Goal: Information Seeking & Learning: Find specific page/section

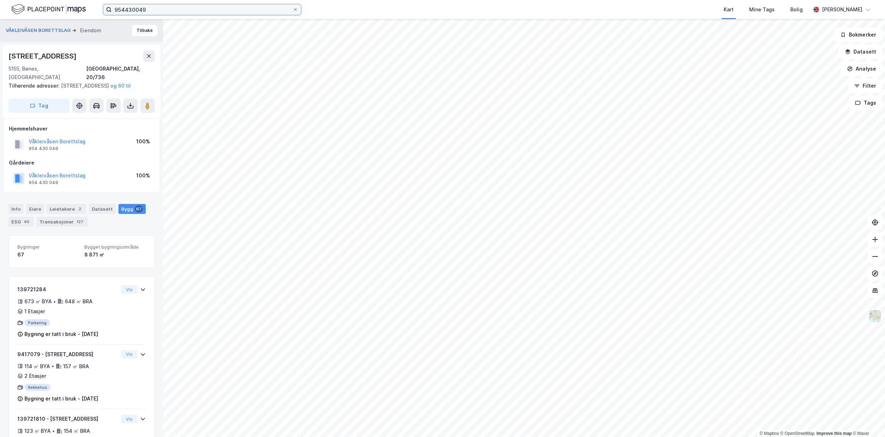
click at [158, 9] on input "954430049" at bounding box center [202, 9] width 181 height 11
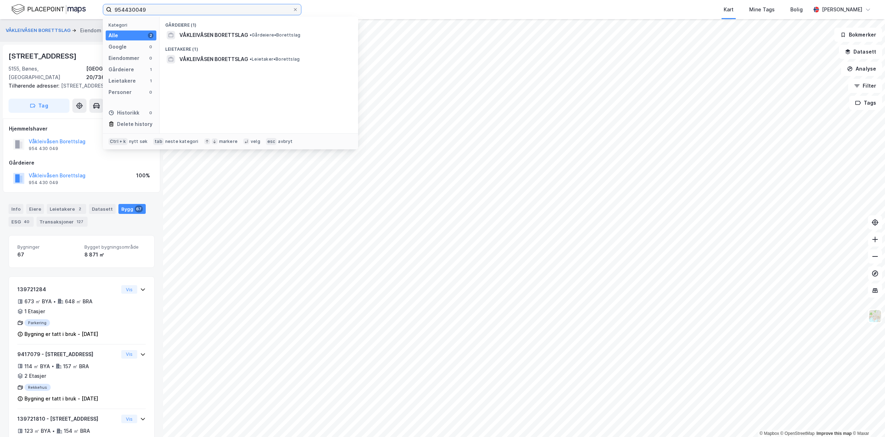
drag, startPoint x: 158, startPoint y: 9, endPoint x: 70, endPoint y: 17, distance: 88.0
click at [70, 17] on div "954430049 Kategori Alle 2 Google 0 Eiendommer 0 Gårdeiere 1 Leietakere 1 Person…" at bounding box center [442, 9] width 885 height 19
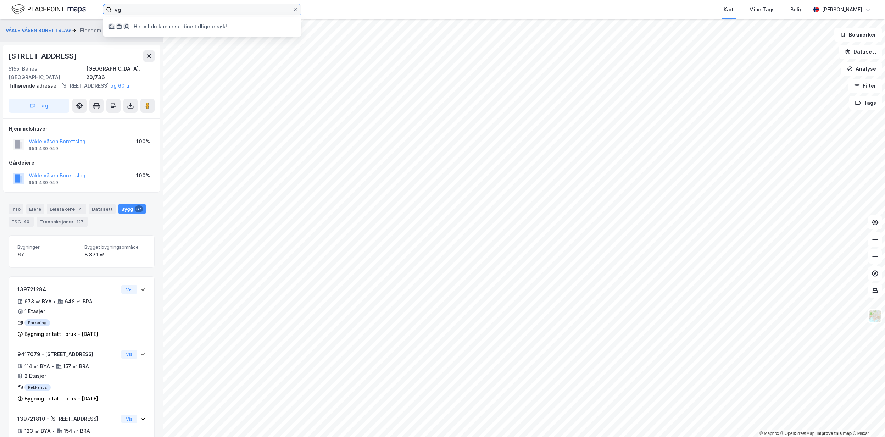
type input "v"
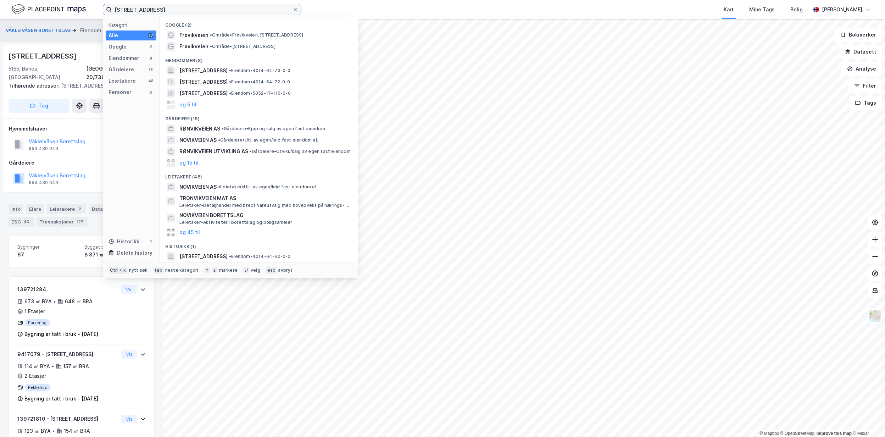
type input "[STREET_ADDRESS]"
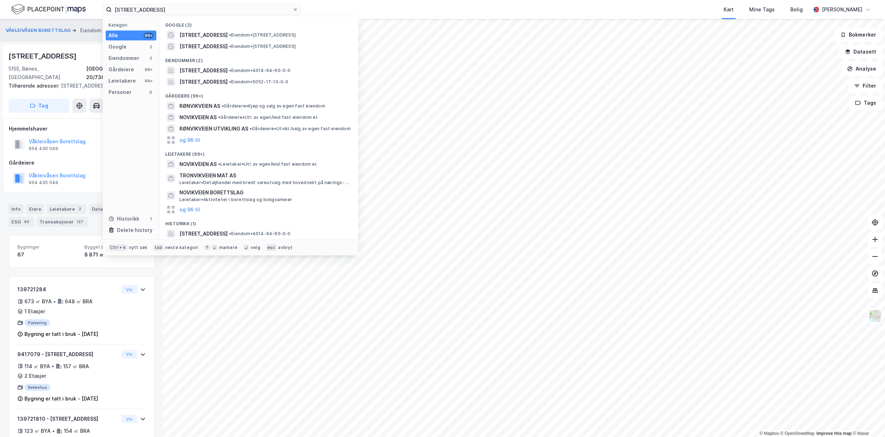
click at [222, 67] on span "[STREET_ADDRESS]" at bounding box center [203, 70] width 48 height 9
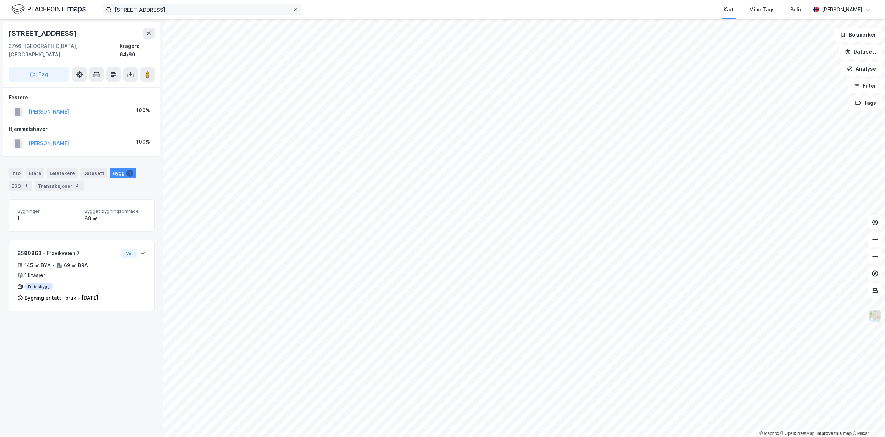
click at [295, 5] on label "[STREET_ADDRESS]" at bounding box center [202, 9] width 199 height 11
click at [292, 5] on input "[STREET_ADDRESS]" at bounding box center [202, 9] width 181 height 11
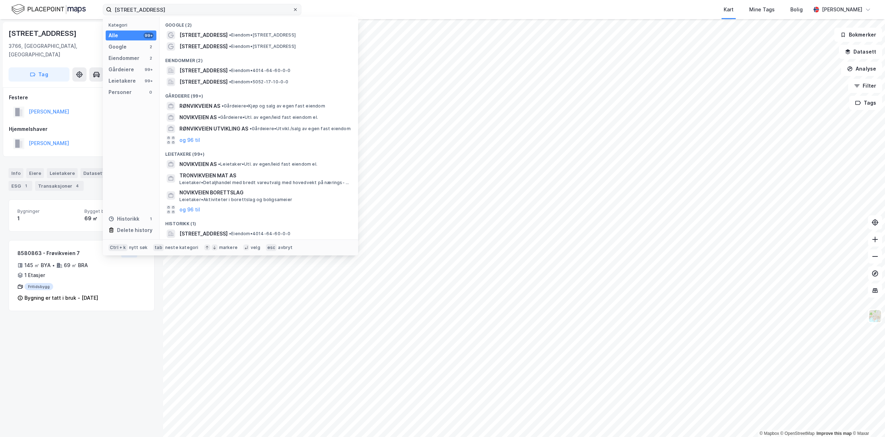
click at [298, 9] on span at bounding box center [295, 10] width 6 height 6
click at [292, 9] on input "[STREET_ADDRESS]" at bounding box center [202, 9] width 181 height 11
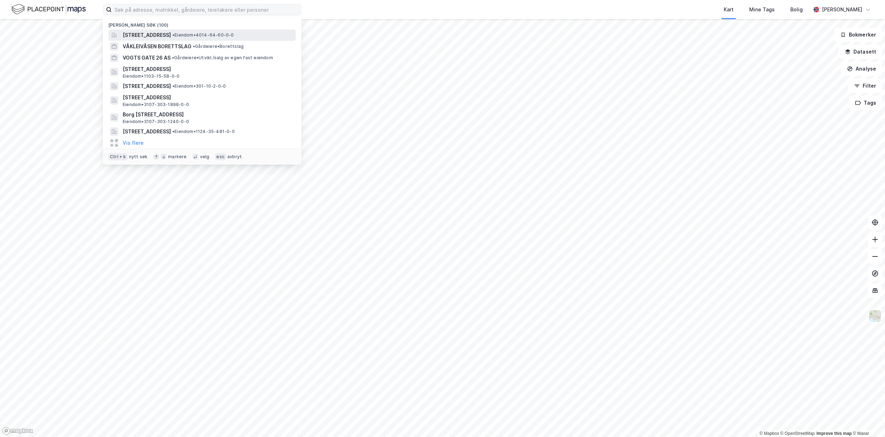
click at [171, 36] on span "[STREET_ADDRESS]" at bounding box center [147, 35] width 48 height 9
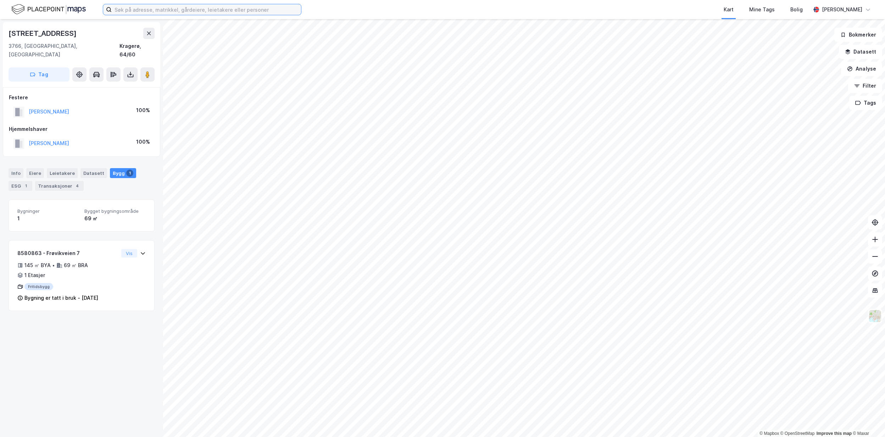
click at [231, 9] on input at bounding box center [206, 9] width 189 height 11
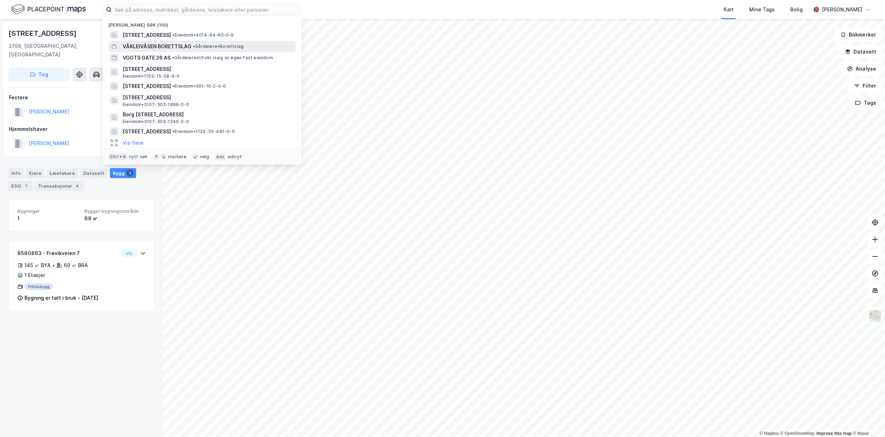
click at [237, 46] on span "• Gårdeiere • Borettslag" at bounding box center [218, 47] width 51 height 6
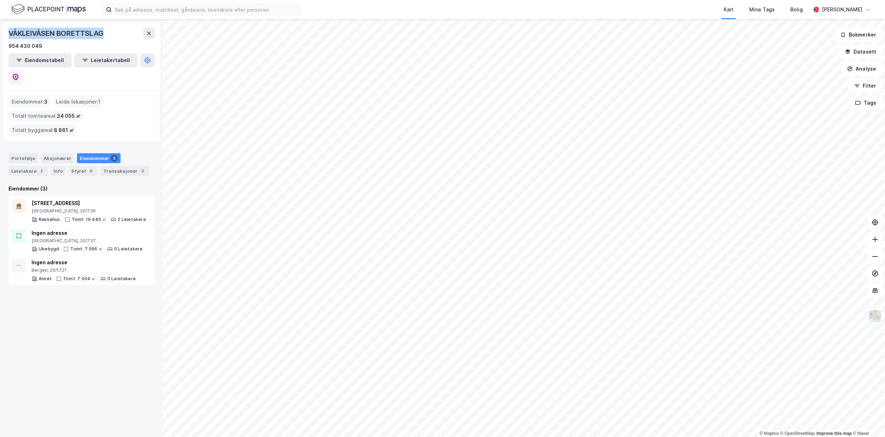
drag, startPoint x: 105, startPoint y: 32, endPoint x: 9, endPoint y: 33, distance: 96.4
click at [9, 33] on div "VÅKLEIVÅSEN BORETTSLAG" at bounding box center [57, 33] width 96 height 11
copy div "VÅKLEIVÅSEN BORETTSLAG"
click at [100, 199] on div "[STREET_ADDRESS]" at bounding box center [89, 203] width 115 height 9
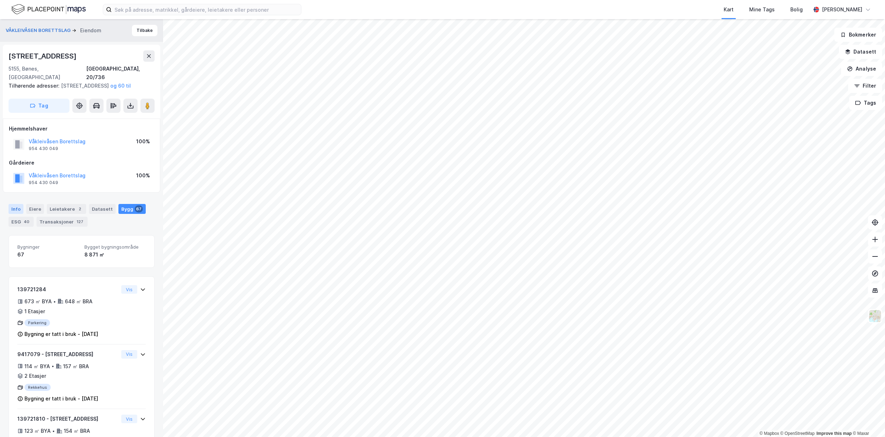
click at [15, 205] on div "Info" at bounding box center [16, 209] width 15 height 10
